Goal: Information Seeking & Learning: Learn about a topic

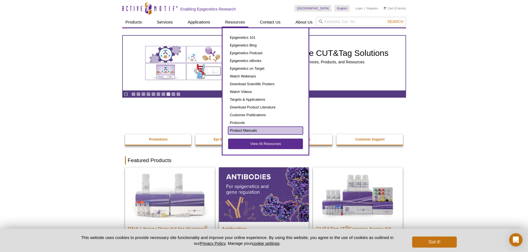
click at [246, 131] on link "Product Manuals" at bounding box center [265, 131] width 75 height 8
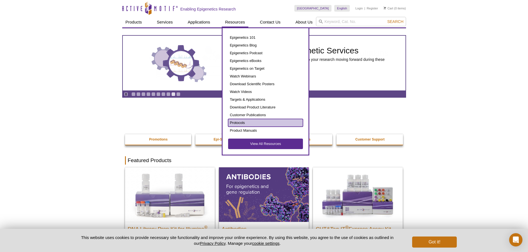
click at [242, 121] on link "Protocols" at bounding box center [265, 123] width 75 height 8
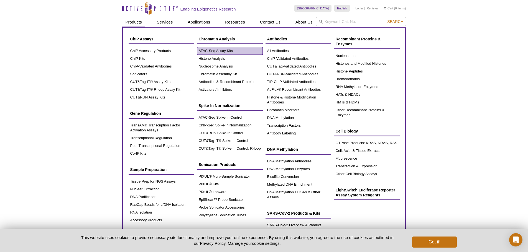
click at [228, 51] on link "ATAC-Seq Assay Kits" at bounding box center [230, 51] width 66 height 8
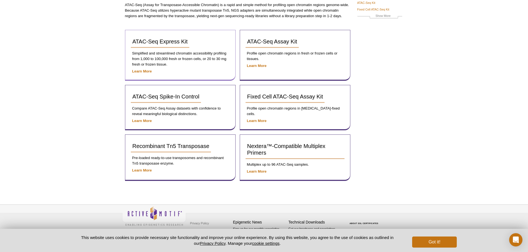
scroll to position [64, 0]
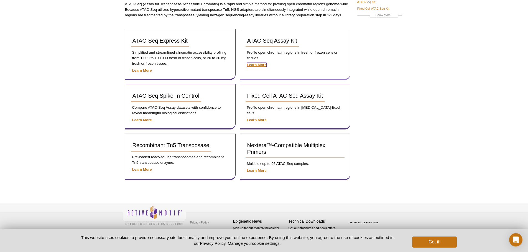
click at [261, 65] on strong "Learn More" at bounding box center [257, 65] width 20 height 4
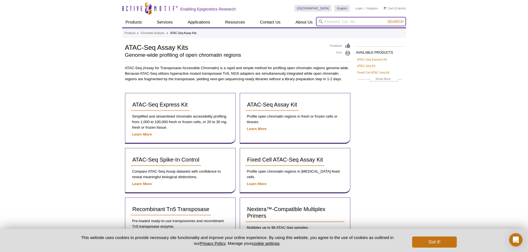
click at [351, 22] on input "search" at bounding box center [361, 21] width 90 height 9
click at [352, 29] on li "53153 – ATAC-Seq Buffer Set" at bounding box center [341, 31] width 50 height 8
type input "53153 – ATAC-Seq Buffer Set"
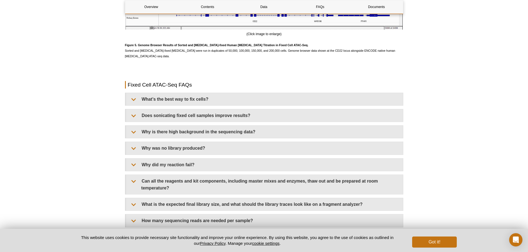
scroll to position [1440, 0]
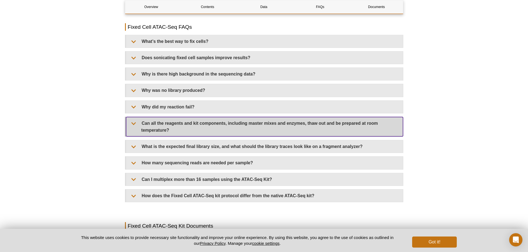
click at [133, 122] on summary "Can all the reagents and kit components, including master mixes and enzymes, th…" at bounding box center [264, 126] width 277 height 19
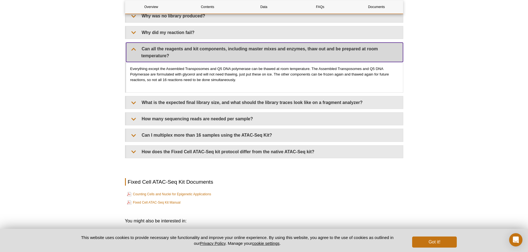
scroll to position [1551, 0]
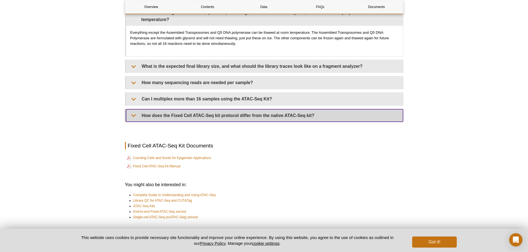
click at [147, 116] on summary "How does the Fixed Cell ATAC-Seq kit protocol differ from the native ATAC-Seq k…" at bounding box center [264, 115] width 277 height 12
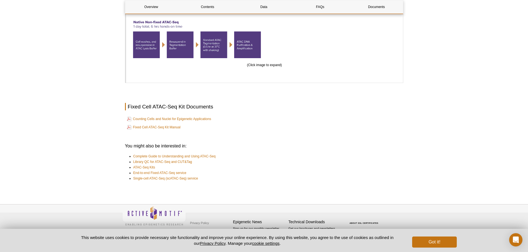
scroll to position [1744, 0]
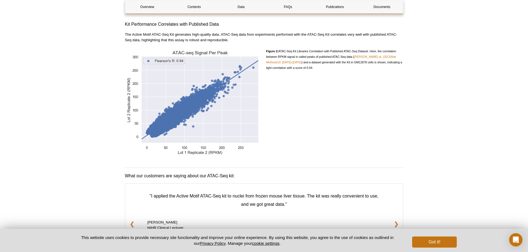
scroll to position [720, 0]
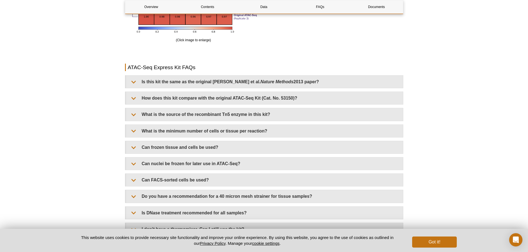
scroll to position [1080, 0]
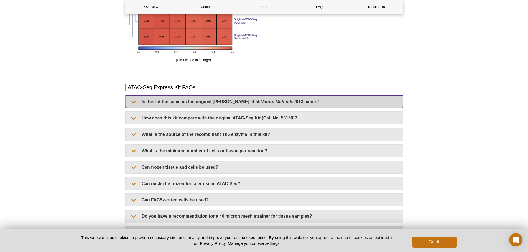
click at [134, 102] on summary "Is this kit the same as the original Buenrostro et al. Nature Methods 2013 pape…" at bounding box center [264, 102] width 277 height 12
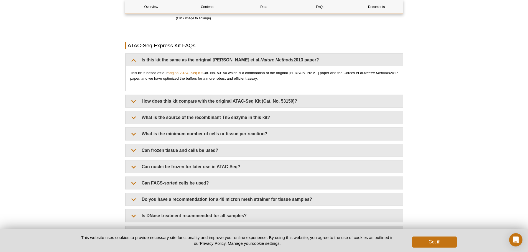
scroll to position [1053, 0]
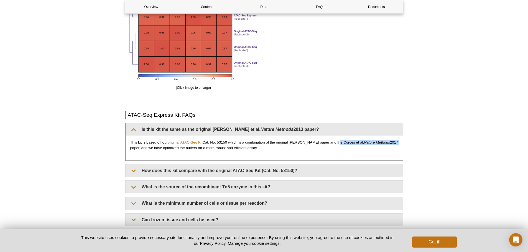
drag, startPoint x: 333, startPoint y: 143, endPoint x: 378, endPoint y: 144, distance: 44.6
click at [389, 145] on p "This kit is based off our original ATAC-Seq Kit Cat. No. 53150 which is a combi…" at bounding box center [264, 145] width 268 height 11
click at [364, 144] on em "Nature Methods" at bounding box center [377, 142] width 26 height 4
drag, startPoint x: 334, startPoint y: 142, endPoint x: 390, endPoint y: 141, distance: 56.2
click at [390, 141] on p "This kit is based off our original ATAC-Seq Kit Cat. No. 53150 which is a combi…" at bounding box center [264, 145] width 268 height 11
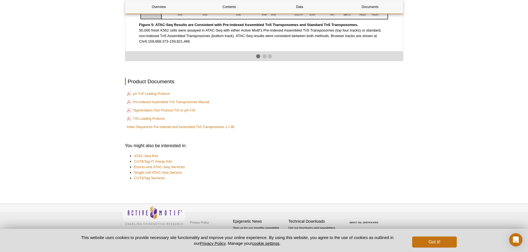
scroll to position [955, 0]
